Goal: Find specific page/section: Find specific page/section

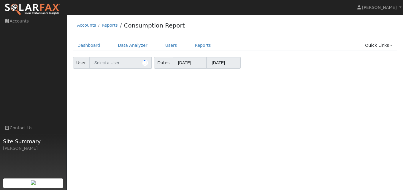
type input "[PERSON_NAME]"
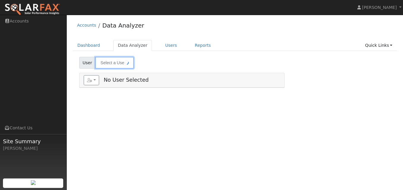
type input "[PERSON_NAME]"
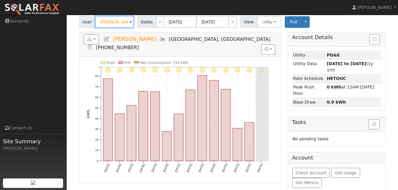
scroll to position [41, 0]
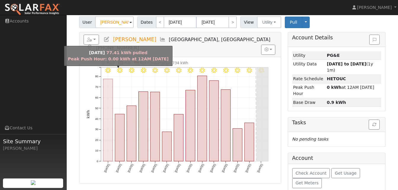
click at [107, 101] on rect "onclick=""" at bounding box center [107, 120] width 9 height 82
type input "08/25/2025"
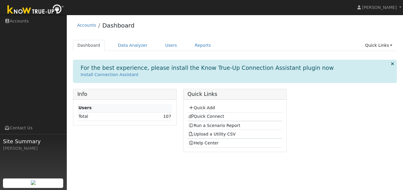
click at [167, 120] on td "107" at bounding box center [151, 116] width 44 height 9
click at [167, 117] on link "107" at bounding box center [167, 116] width 8 height 5
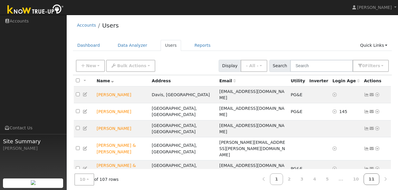
click at [374, 181] on link "11" at bounding box center [372, 180] width 16 height 12
